Goal: Task Accomplishment & Management: Manage account settings

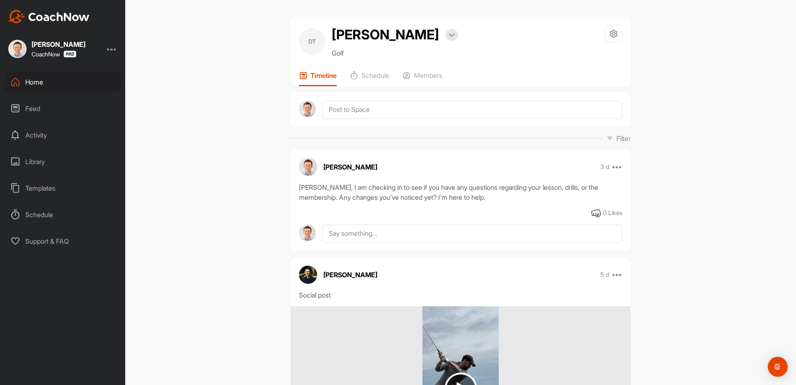
click at [29, 85] on div "Home" at bounding box center [63, 82] width 117 height 21
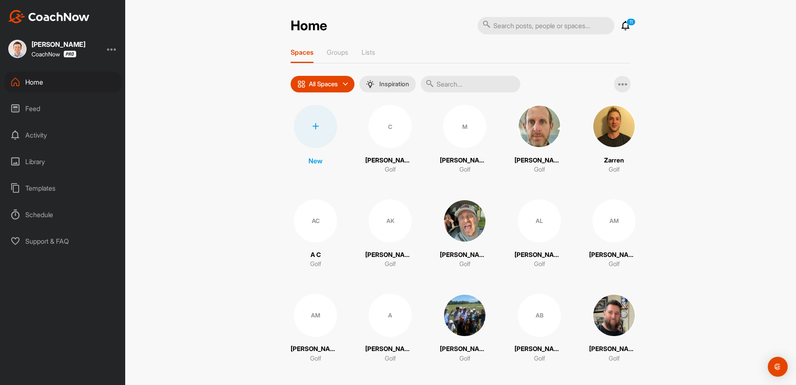
click at [112, 49] on div at bounding box center [112, 49] width 10 height 10
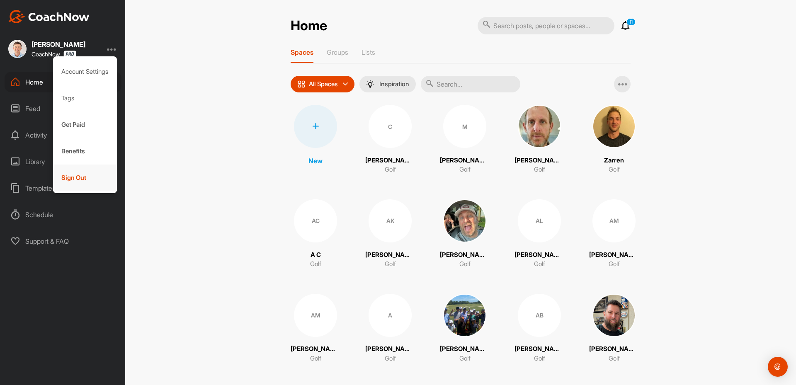
click at [73, 176] on div "Sign Out" at bounding box center [85, 178] width 64 height 27
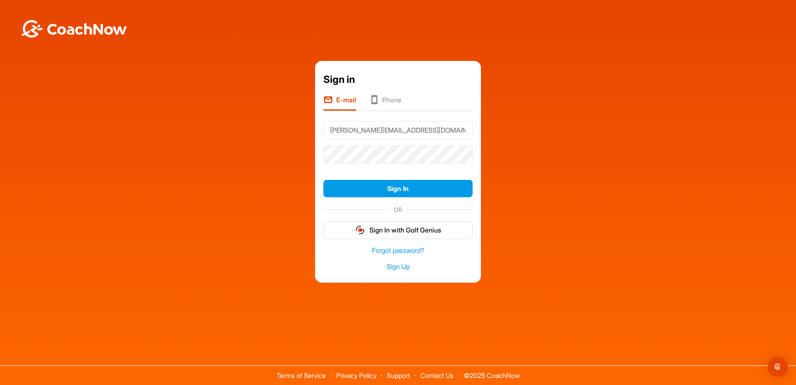
click at [369, 129] on input "Greg@thegolfroomeverywhere.com" at bounding box center [397, 130] width 149 height 18
type input "Dom@thegolfroomeverywhere.com"
click at [403, 184] on button "Sign In" at bounding box center [397, 189] width 149 height 18
